Goal: Information Seeking & Learning: Learn about a topic

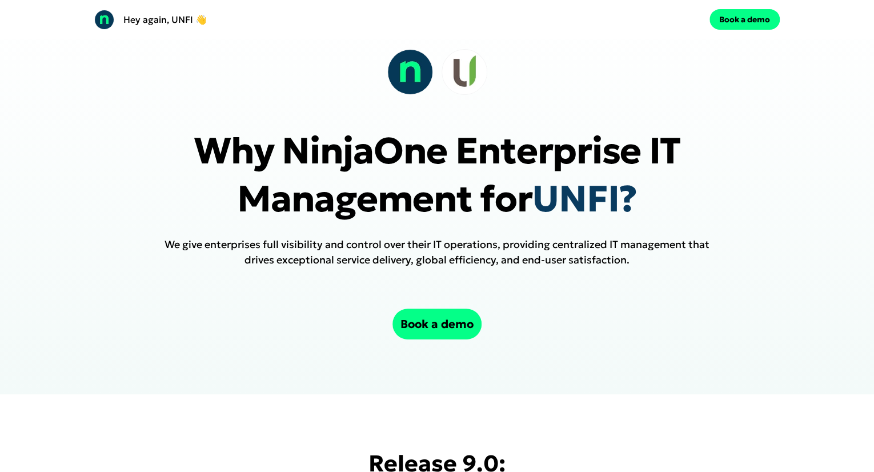
scroll to position [39, 0]
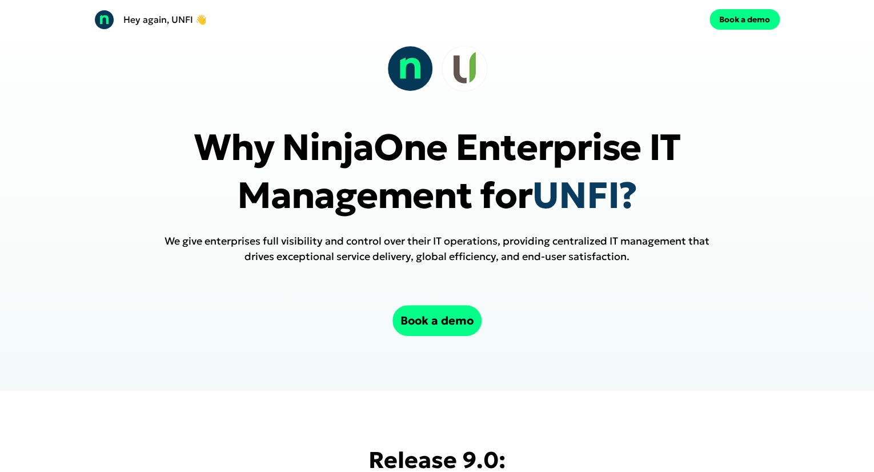
click at [547, 199] on span "UNFI?" at bounding box center [584, 196] width 105 height 46
drag, startPoint x: 547, startPoint y: 199, endPoint x: 622, endPoint y: 195, distance: 75.0
click at [622, 195] on span "UNFI?" at bounding box center [584, 196] width 105 height 46
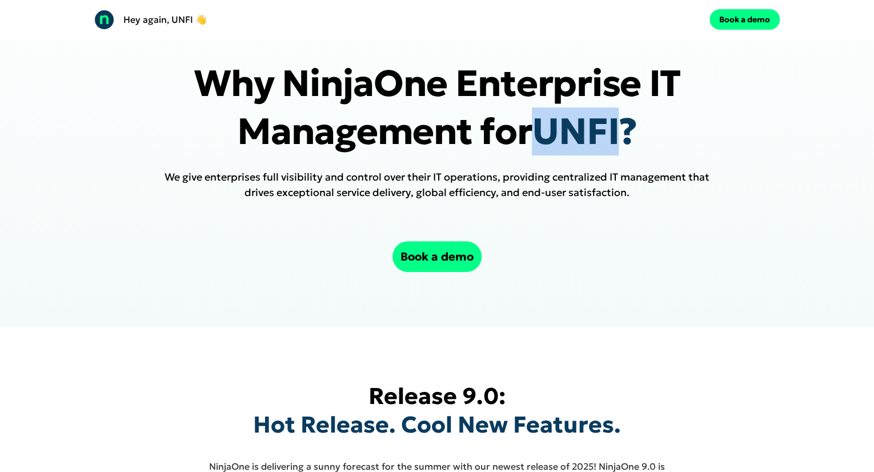
scroll to position [0, 0]
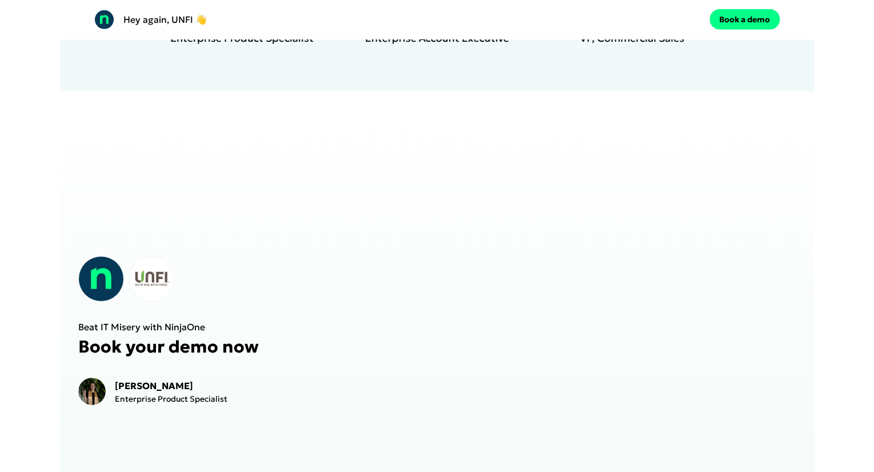
scroll to position [1737, 0]
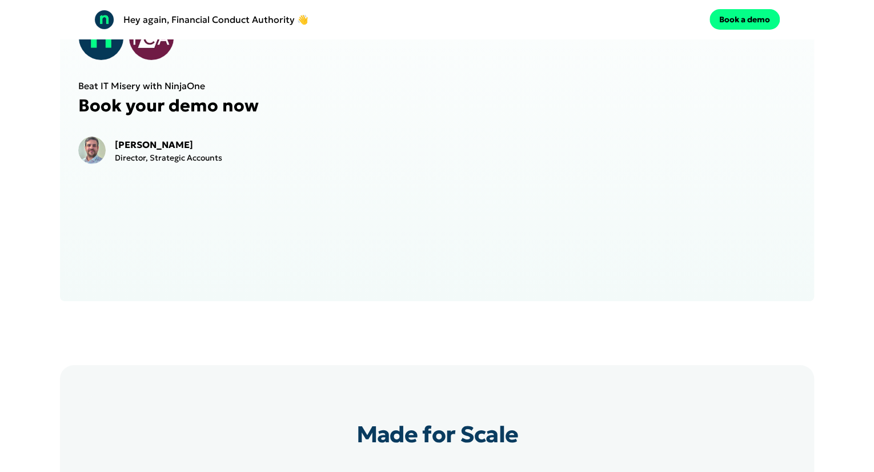
scroll to position [1994, 0]
